Goal: Task Accomplishment & Management: Manage account settings

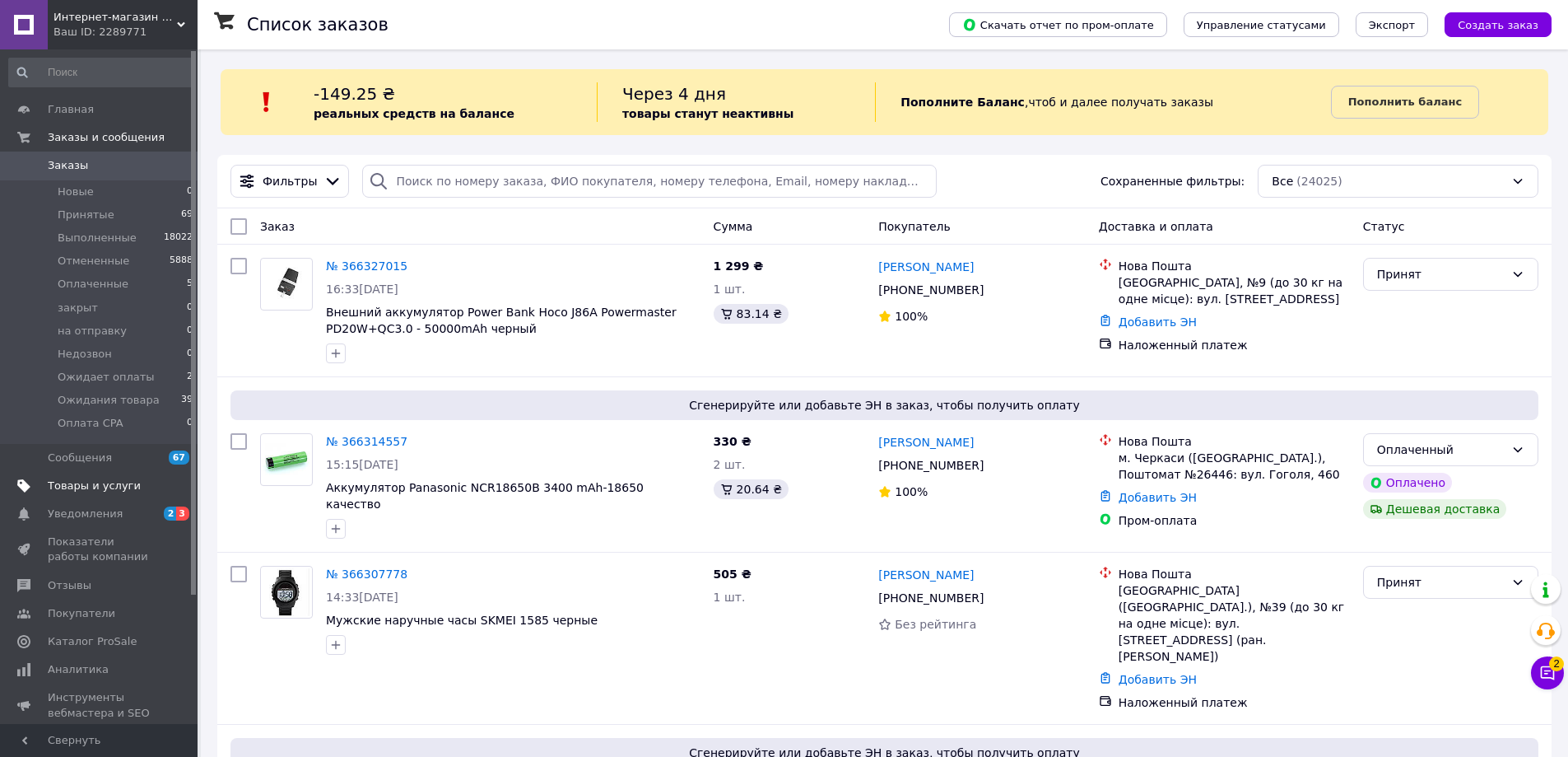
click at [80, 481] on span "Товары и услуги" at bounding box center [94, 486] width 93 height 15
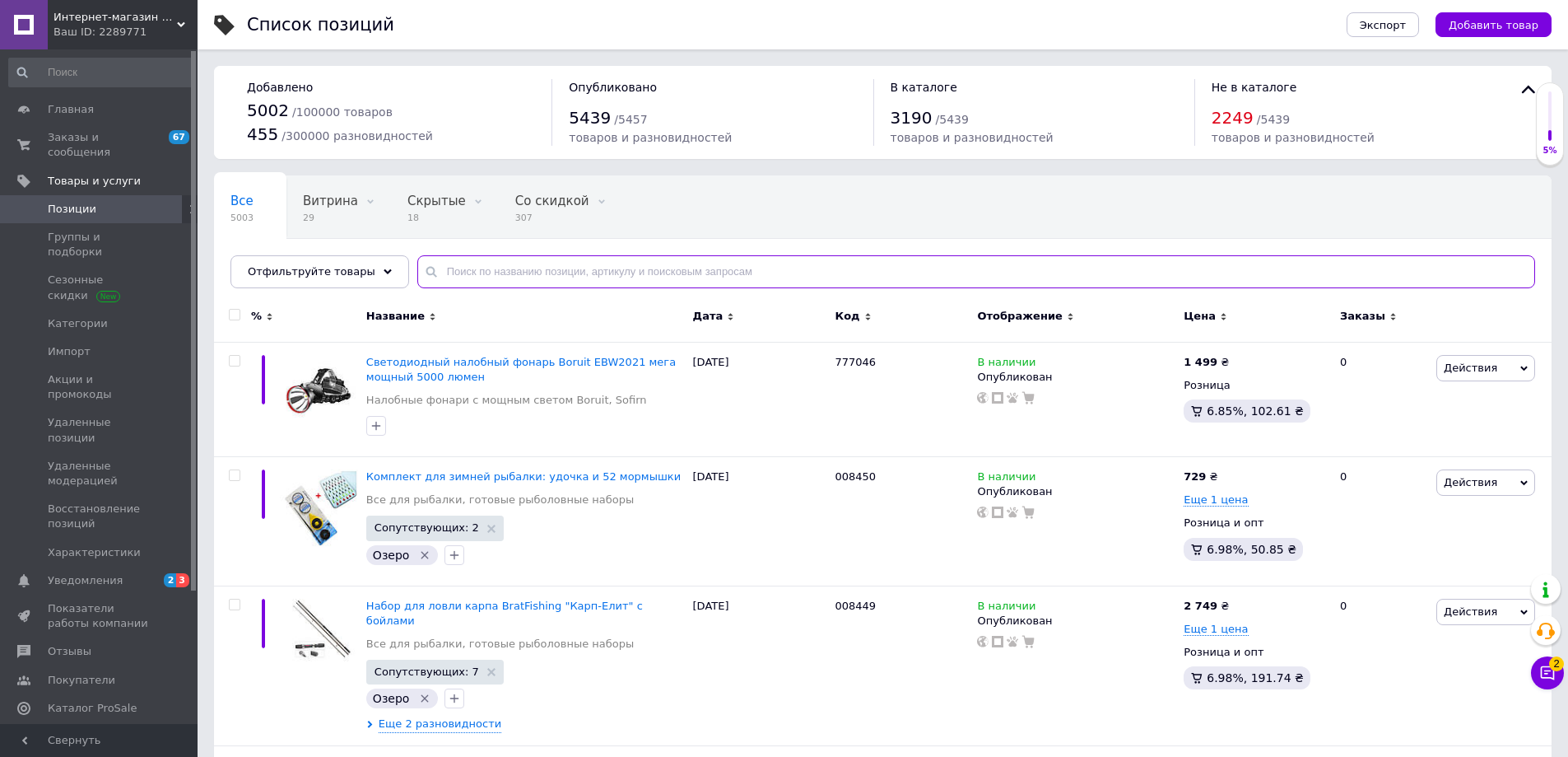
paste input "Внешний аккумулятор Power Bank Hoco J86A"
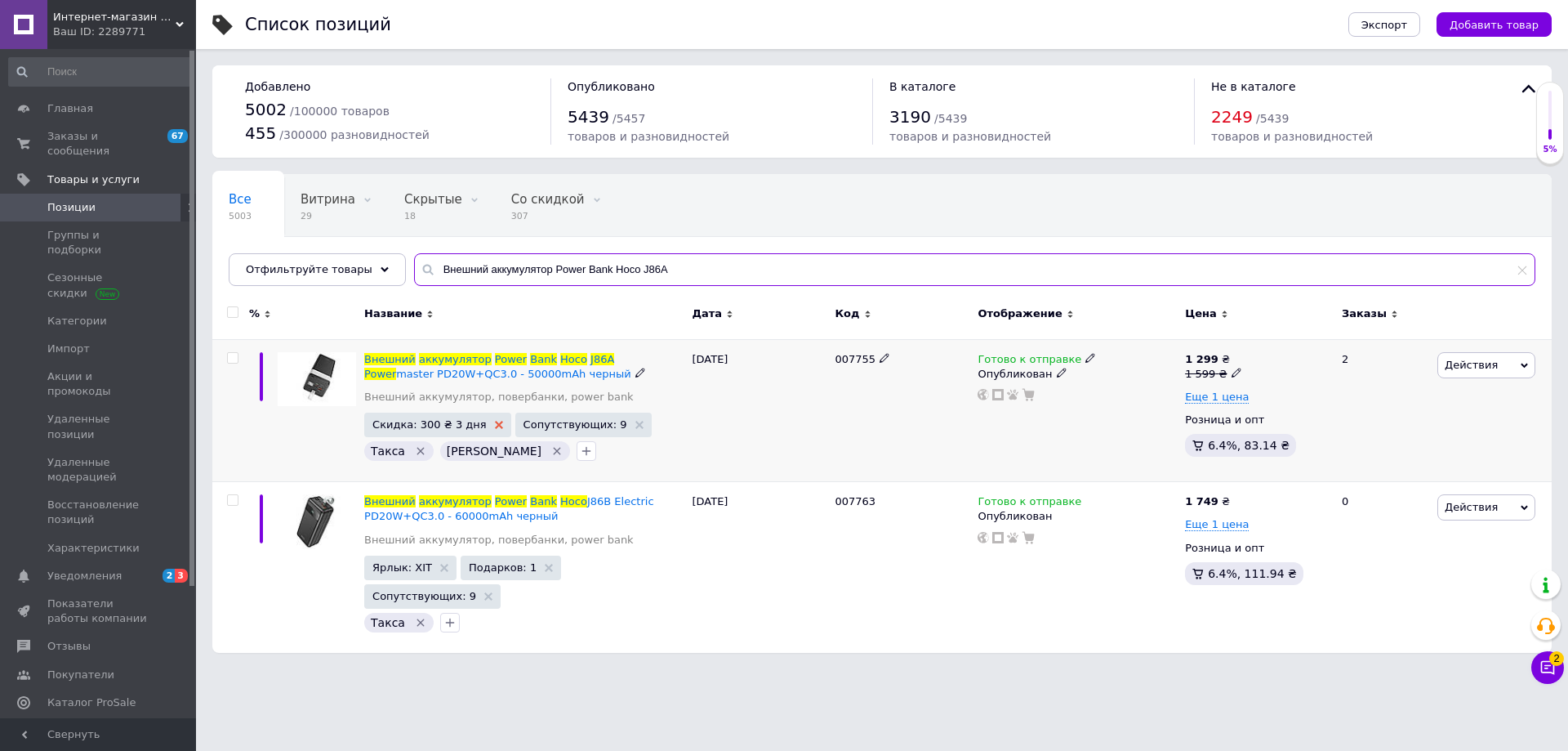
type input "Внешний аккумулятор Power Bank Hoco J86A"
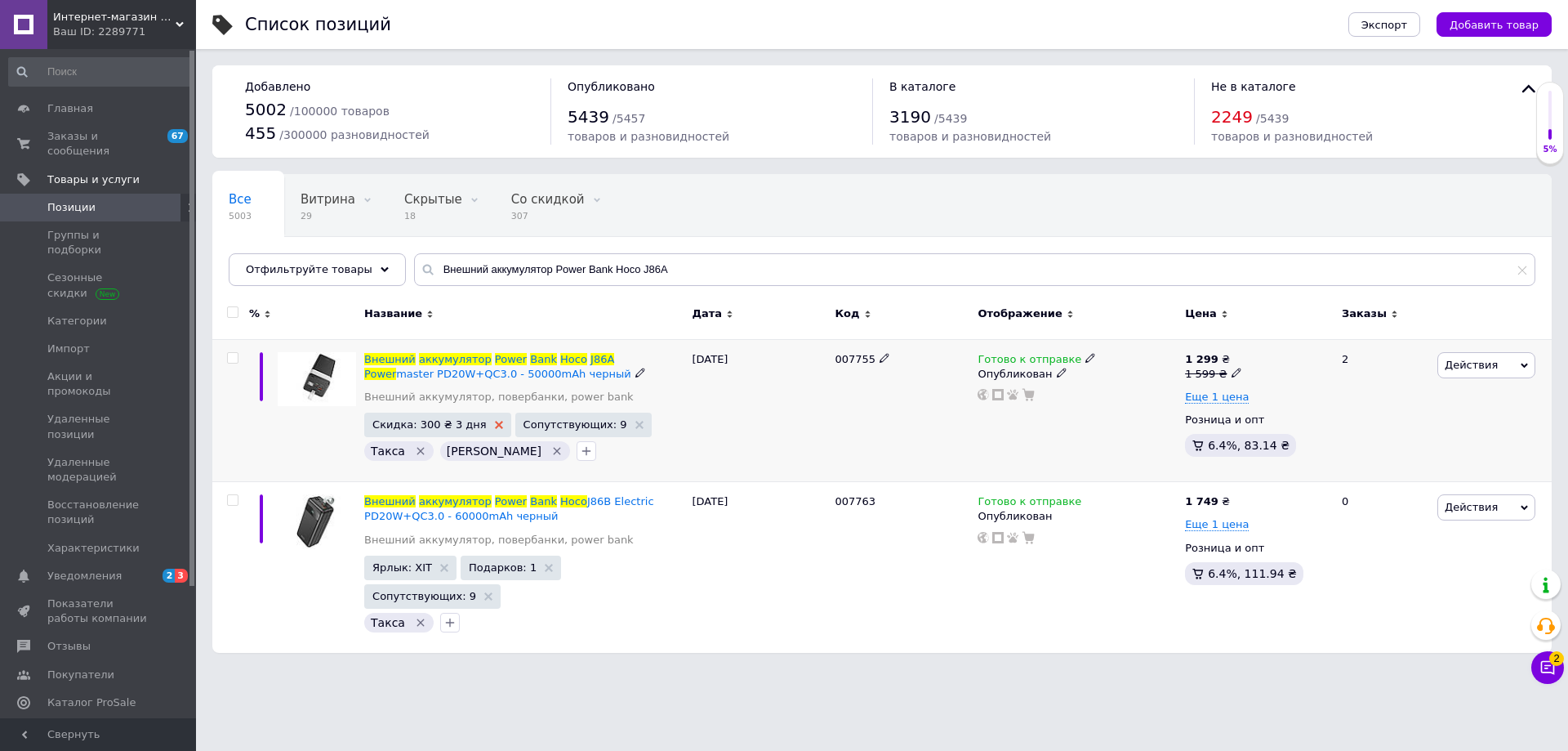
click at [495, 424] on use at bounding box center [499, 425] width 8 height 8
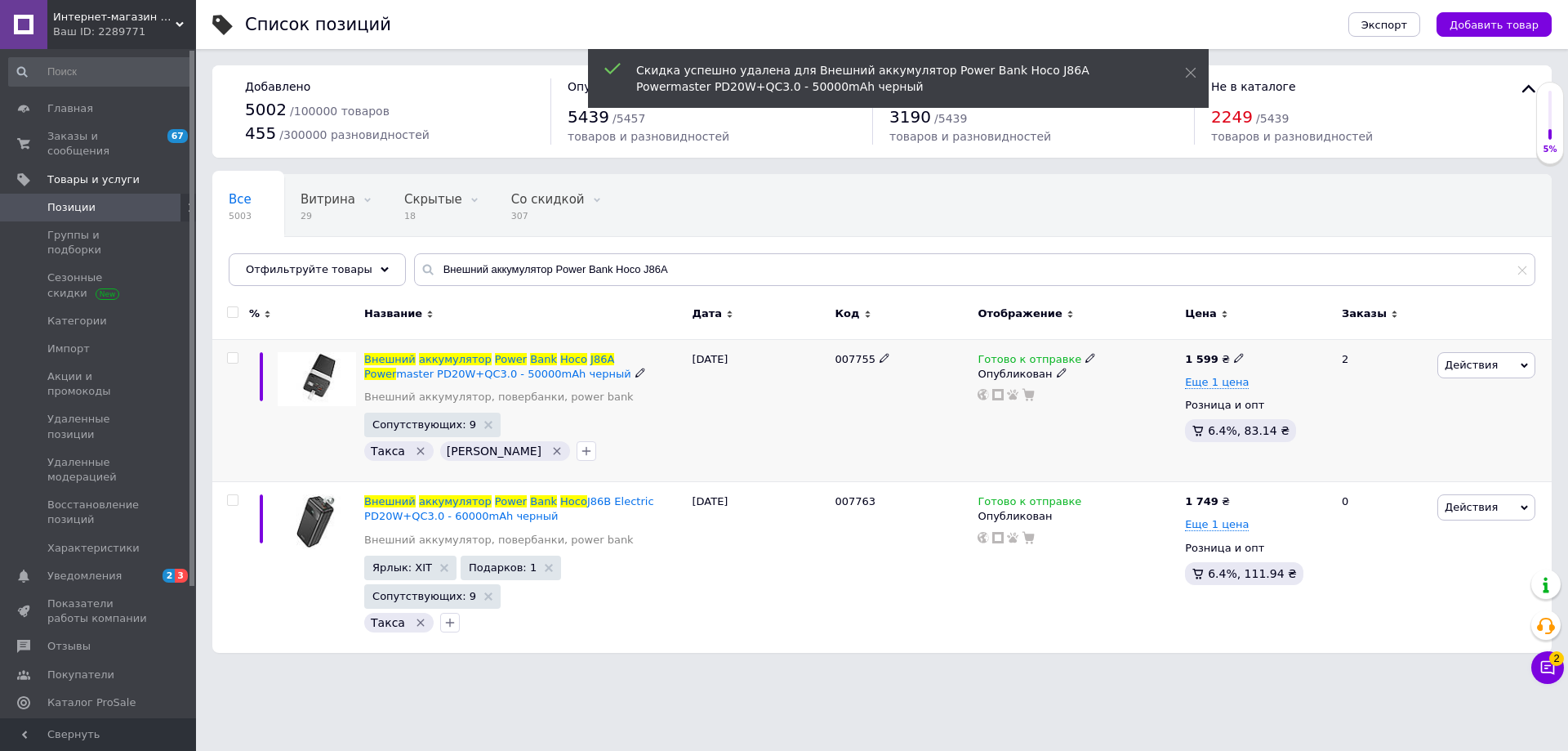
click at [1234, 355] on use at bounding box center [1239, 357] width 9 height 9
drag, startPoint x: 1267, startPoint y: 339, endPoint x: 1220, endPoint y: 335, distance: 47.2
click at [1222, 335] on div "% Название Дата Код Отображение Цена Заказы Внешний аккумулятор Power Bank Hoco…" at bounding box center [882, 473] width 1339 height 359
type input "1499"
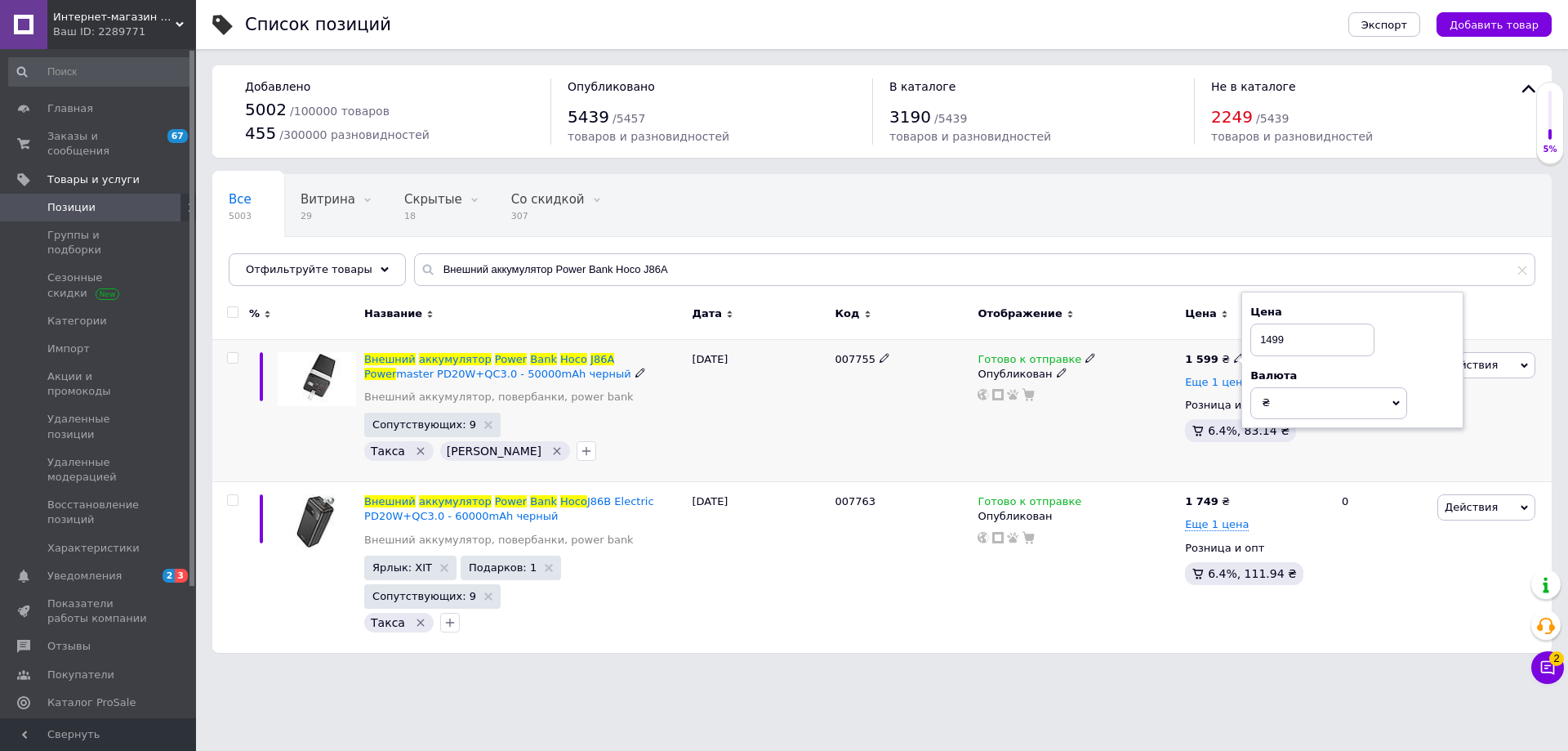
click at [1207, 382] on span "Еще 1 цена" at bounding box center [1216, 383] width 64 height 13
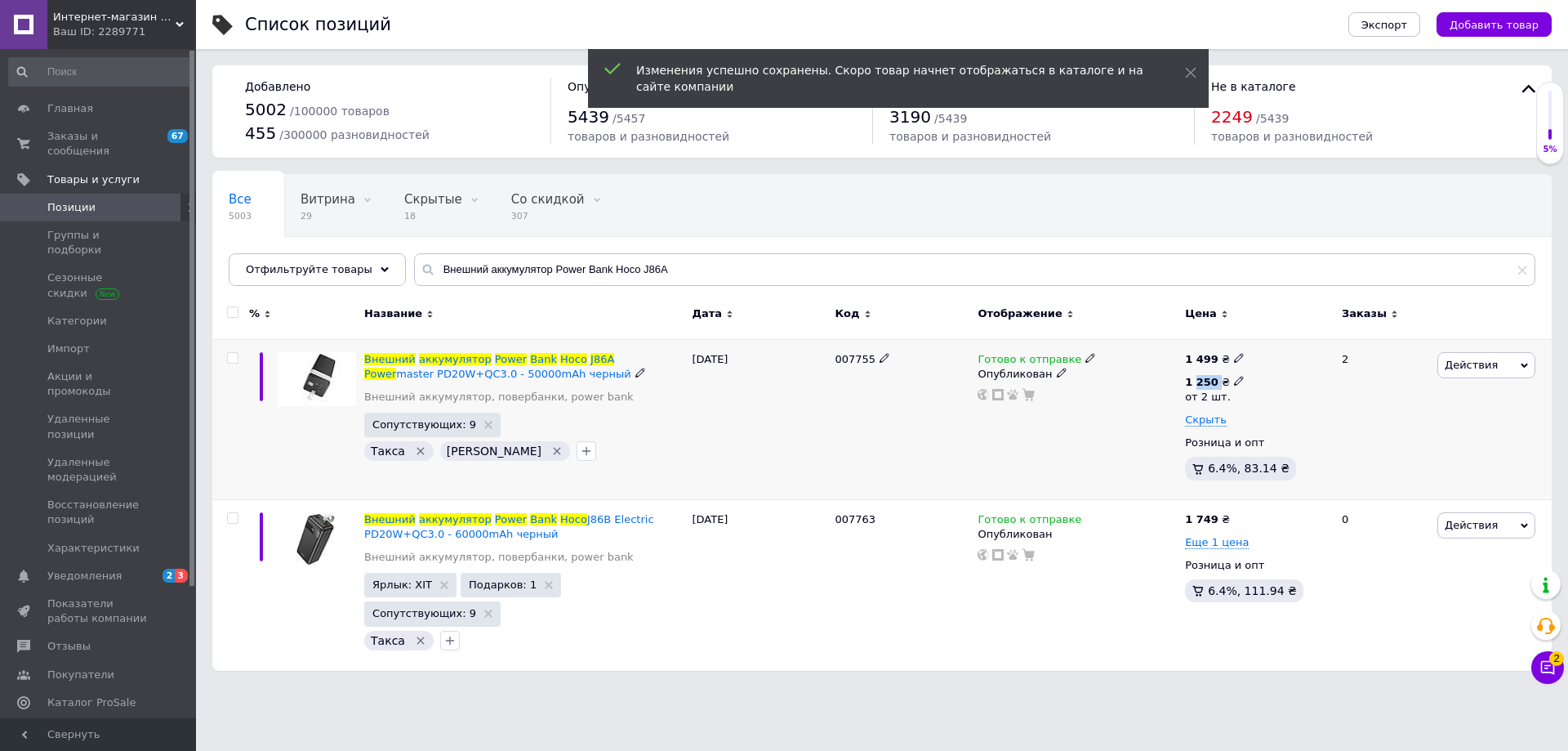
click at [1208, 383] on b "1 250" at bounding box center [1201, 382] width 34 height 12
drag, startPoint x: 1306, startPoint y: 357, endPoint x: 1211, endPoint y: 348, distance: 95.4
click at [1212, 347] on div "1 499 ₴ 1 250 ₴ от 2 шт. Цена 1250 Валюта ₴ $ € CHF £ ¥ PLN ₸ MDL HUF KGS CN¥ T…" at bounding box center [1256, 420] width 151 height 160
type input "1450"
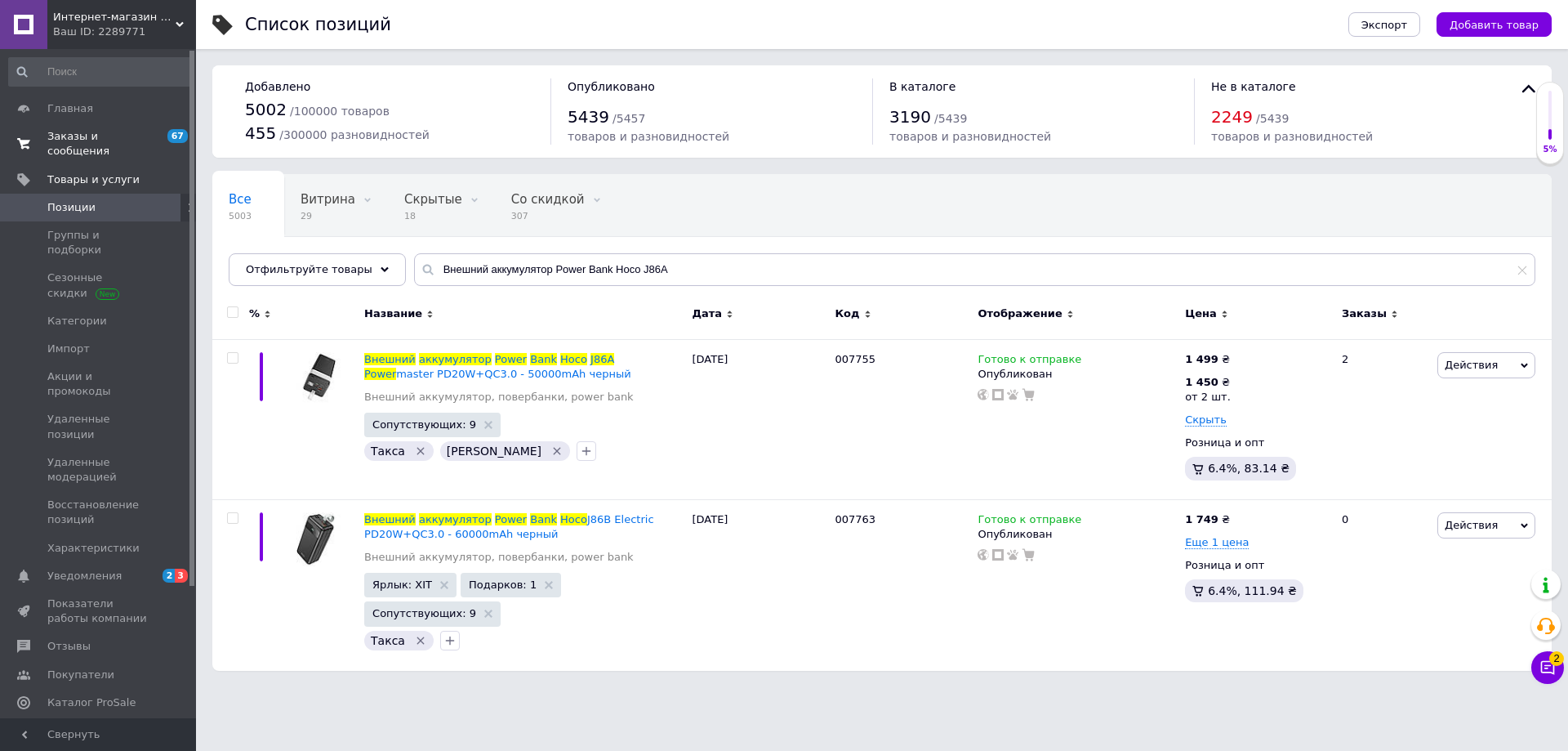
click at [83, 133] on span "Заказы и сообщения" at bounding box center [99, 144] width 104 height 30
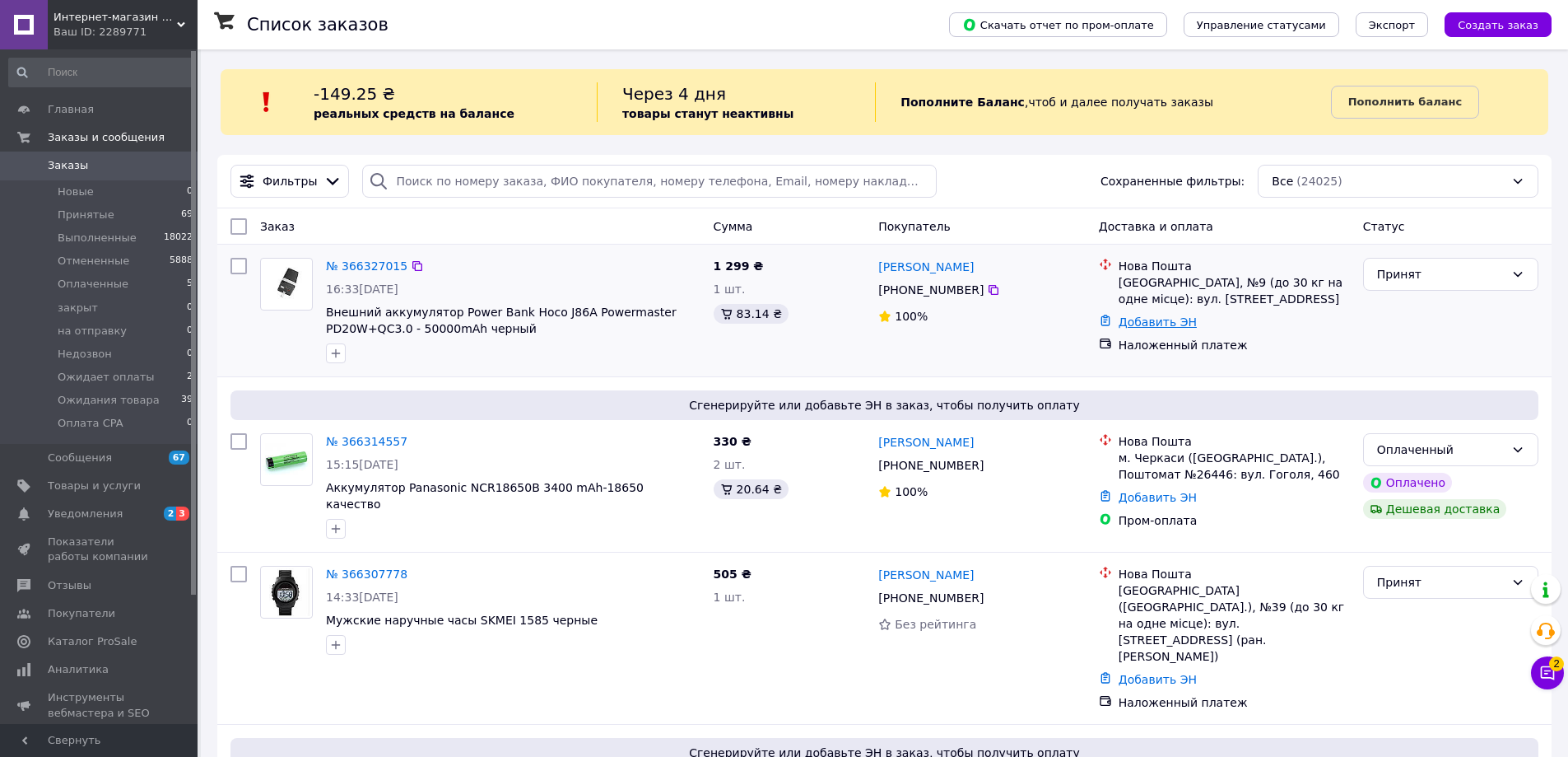
click at [1177, 319] on link "Добавить ЭН" at bounding box center [1158, 322] width 78 height 13
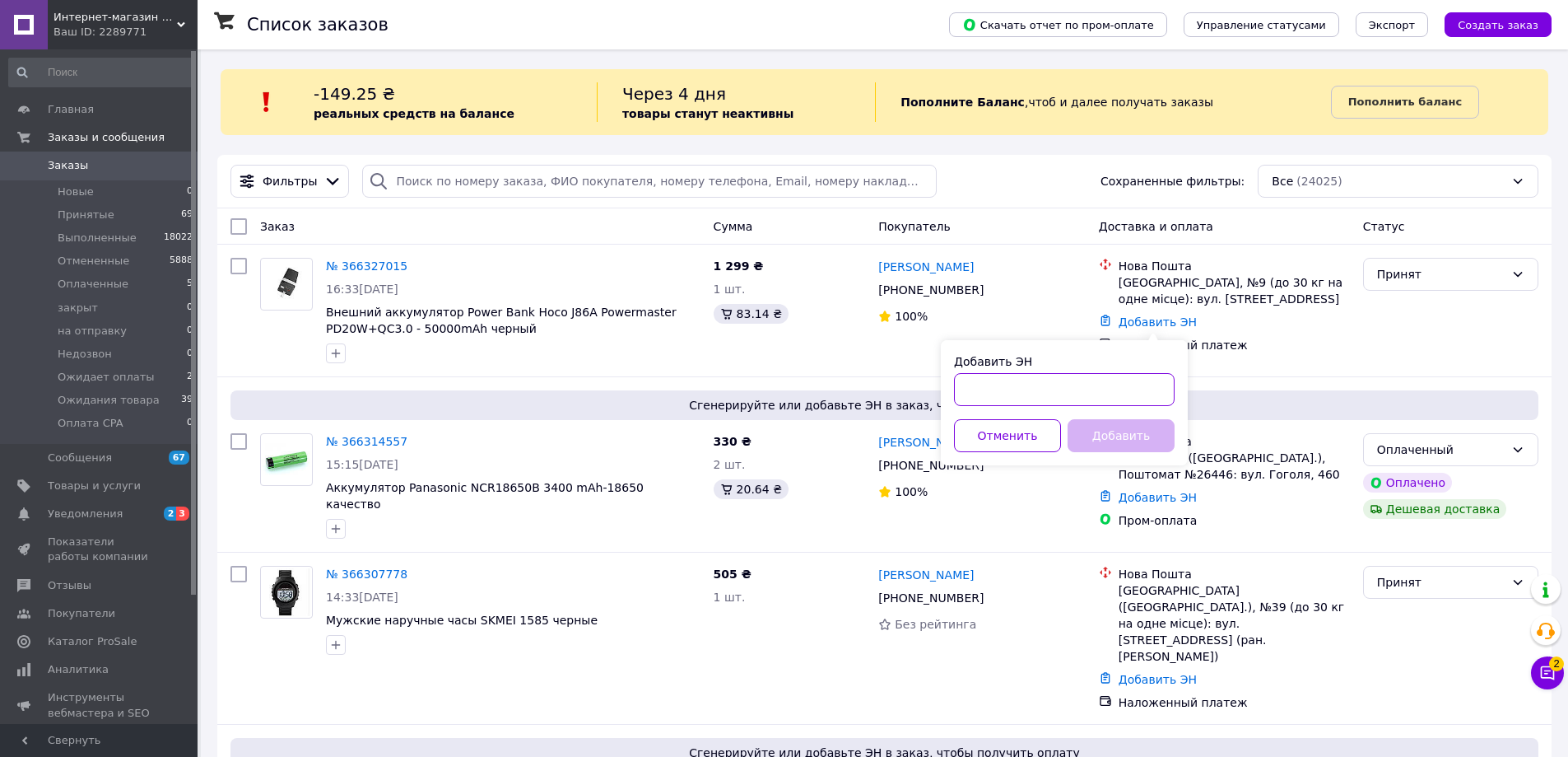
paste input "20451269176207"
type input "20451269176207"
click at [1113, 427] on button "Добавить" at bounding box center [1121, 436] width 107 height 33
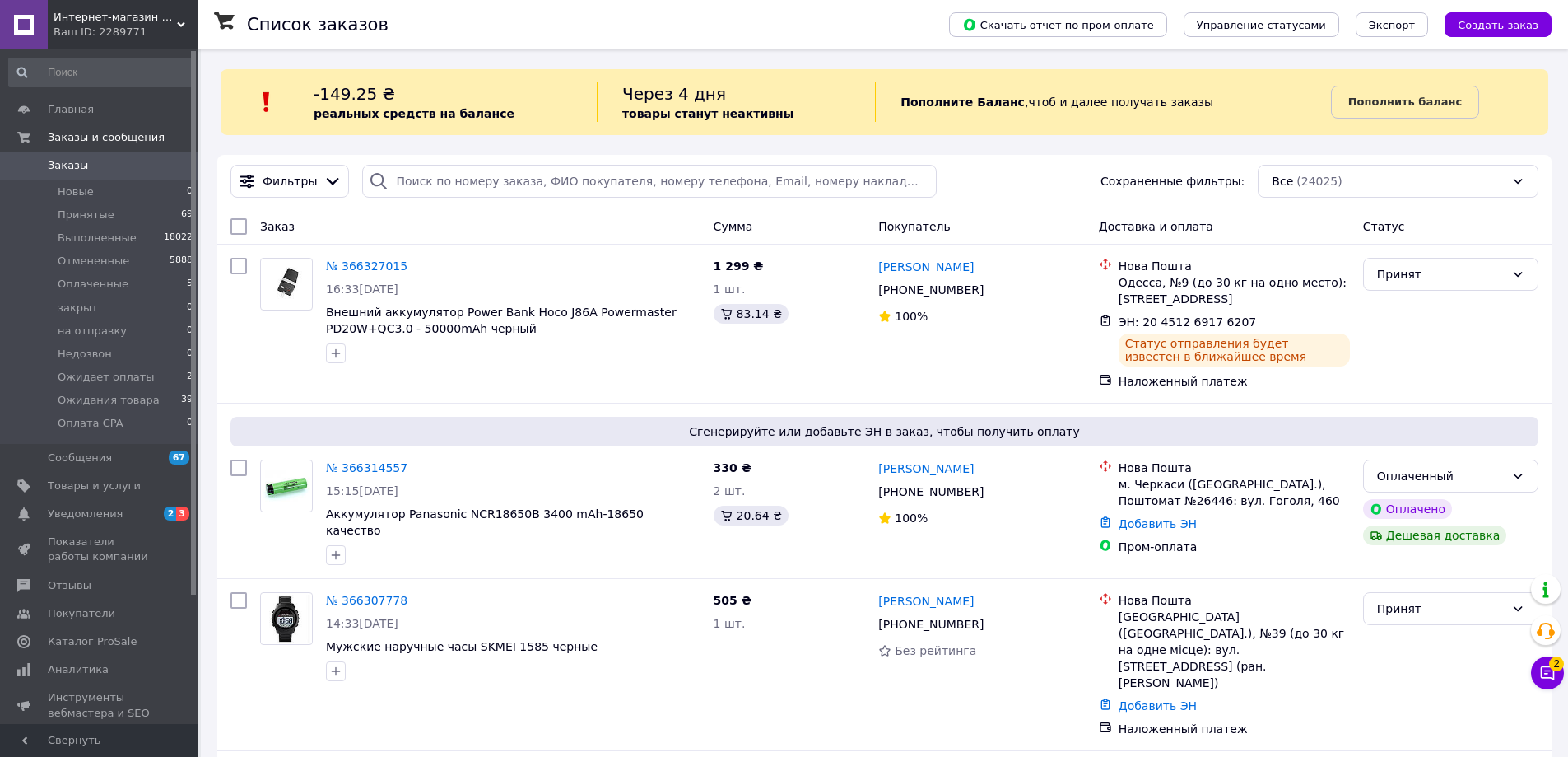
click at [140, 37] on div "Ваш ID: 2289771" at bounding box center [125, 32] width 144 height 15
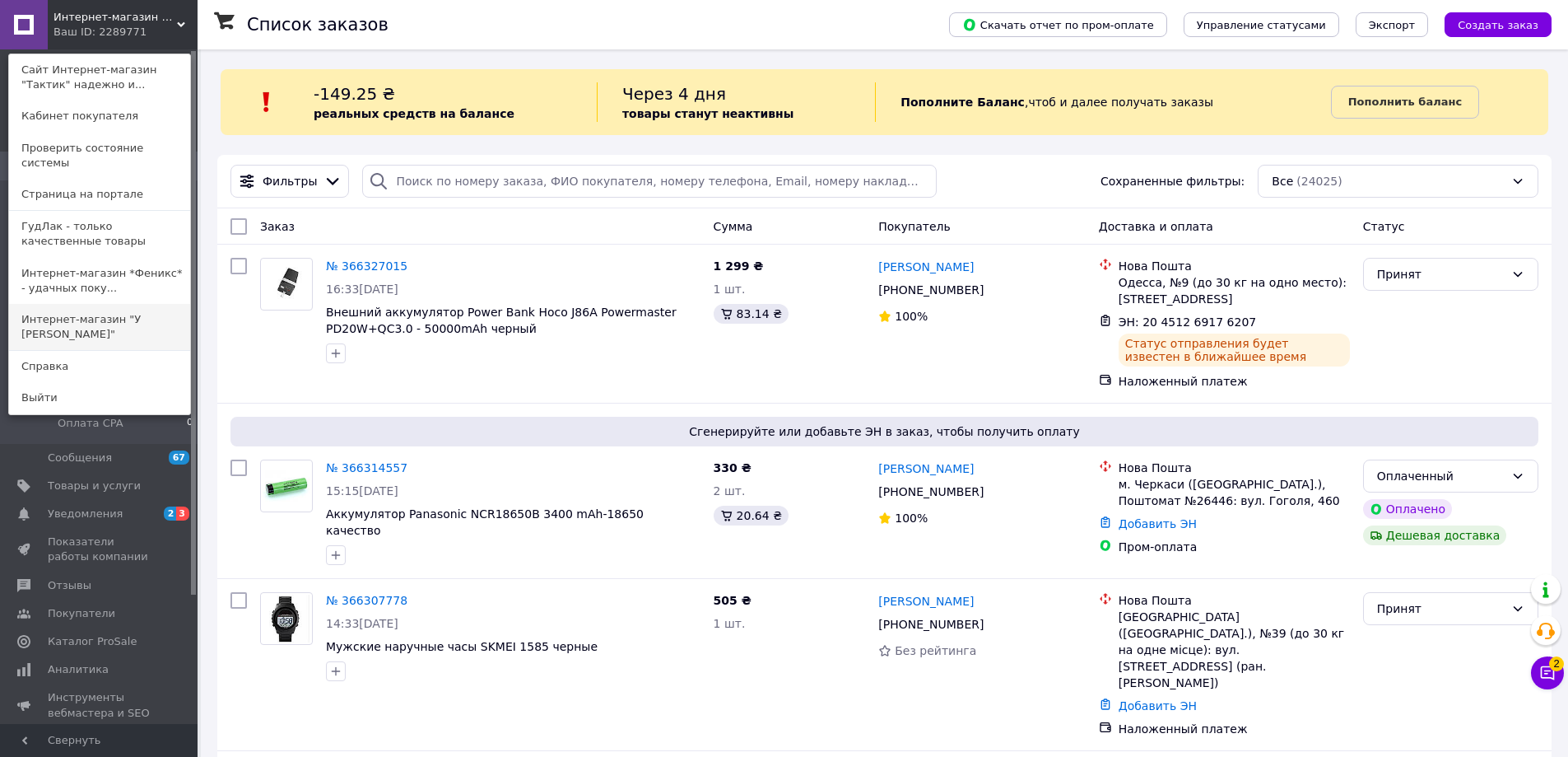
click at [135, 304] on link "Интернет-магазин "У [PERSON_NAME]"" at bounding box center [100, 326] width 181 height 46
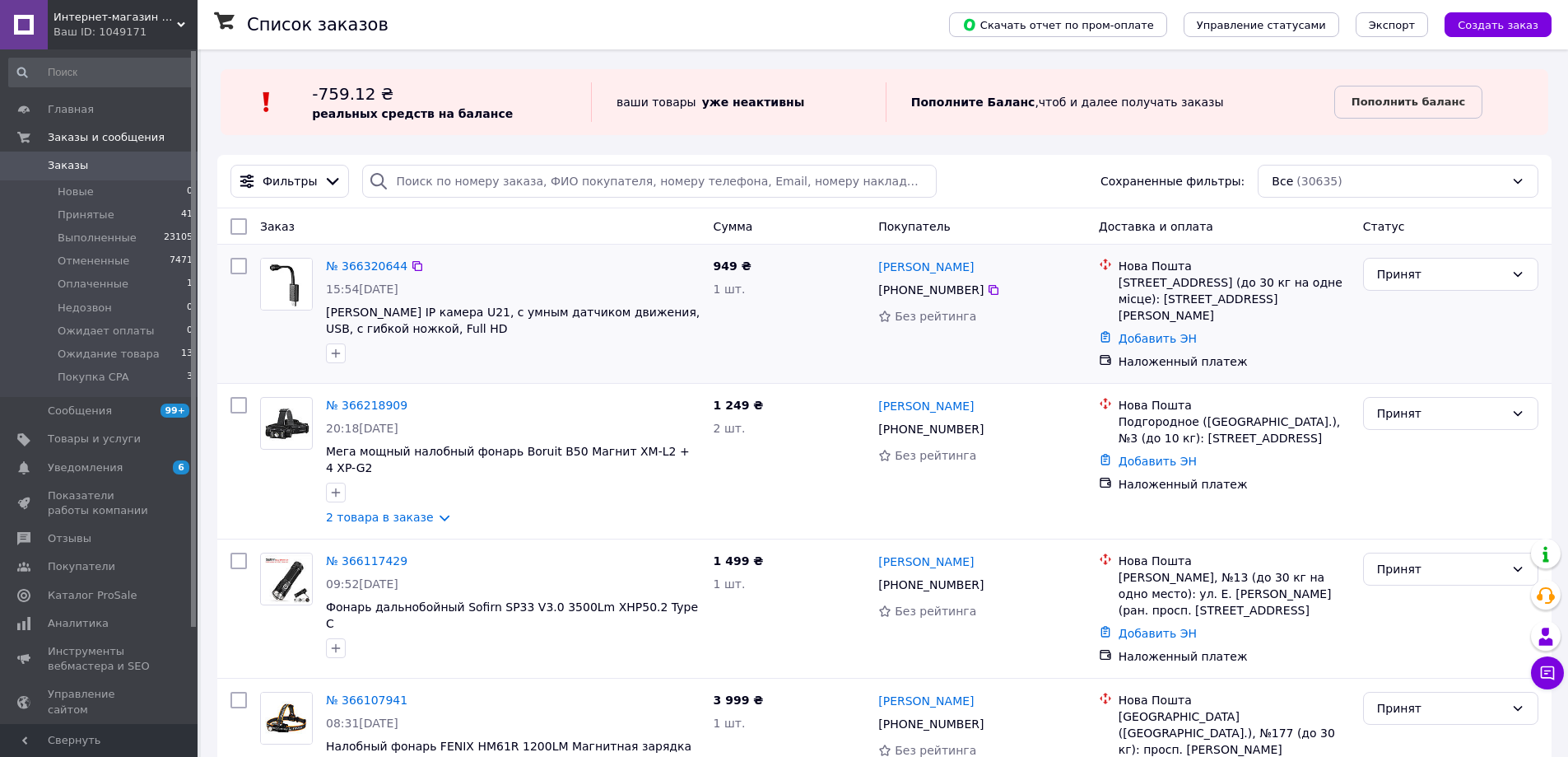
click at [1172, 333] on div "Добавить ЭН" at bounding box center [1234, 339] width 238 height 23
click at [1169, 332] on link "Добавить ЭН" at bounding box center [1158, 339] width 78 height 13
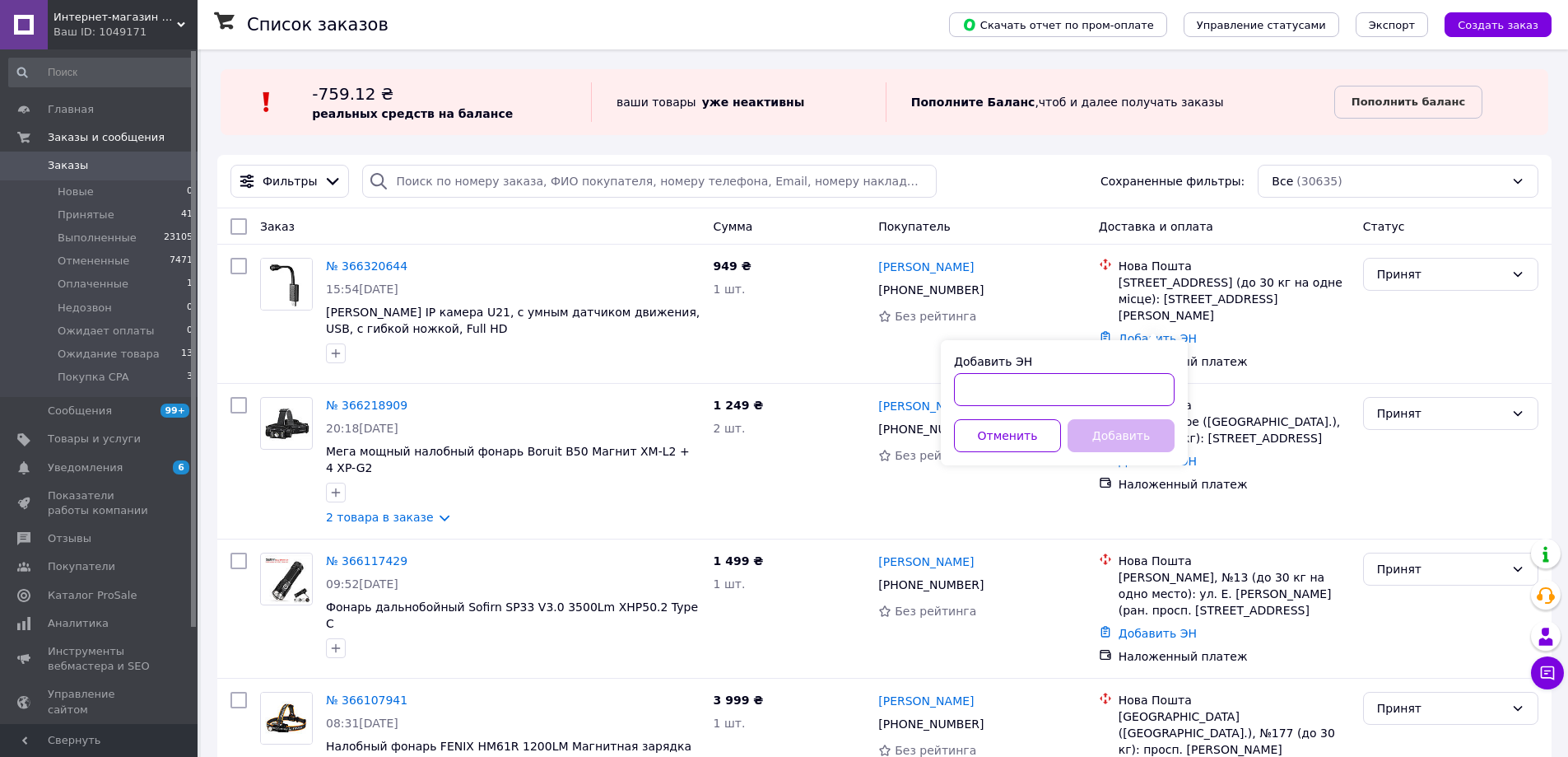
paste input "20451269180936"
type input "20451269180936"
click at [1103, 435] on button "Добавить" at bounding box center [1121, 436] width 107 height 33
